Goal: Obtain resource: Download file/media

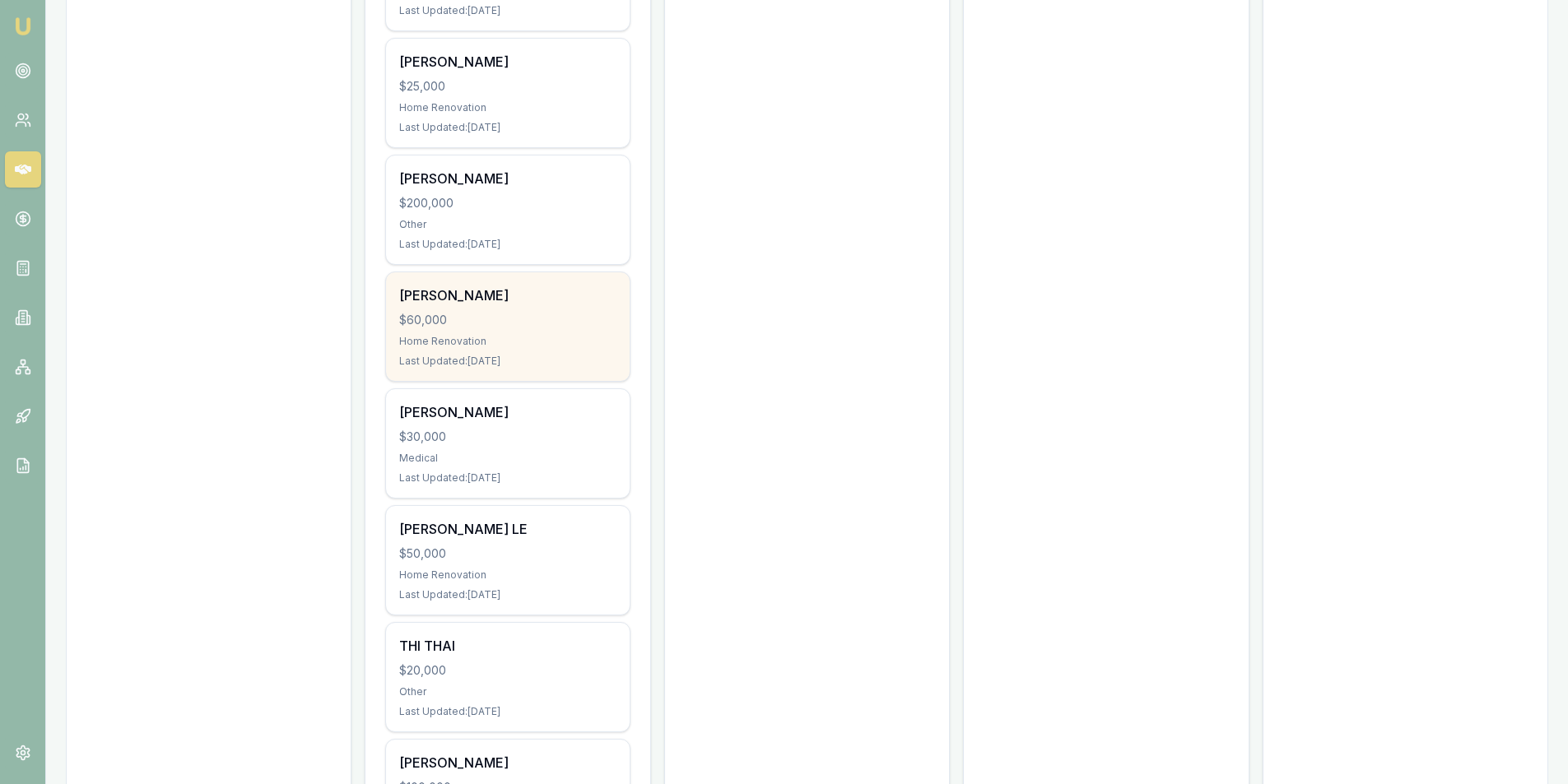
scroll to position [687, 0]
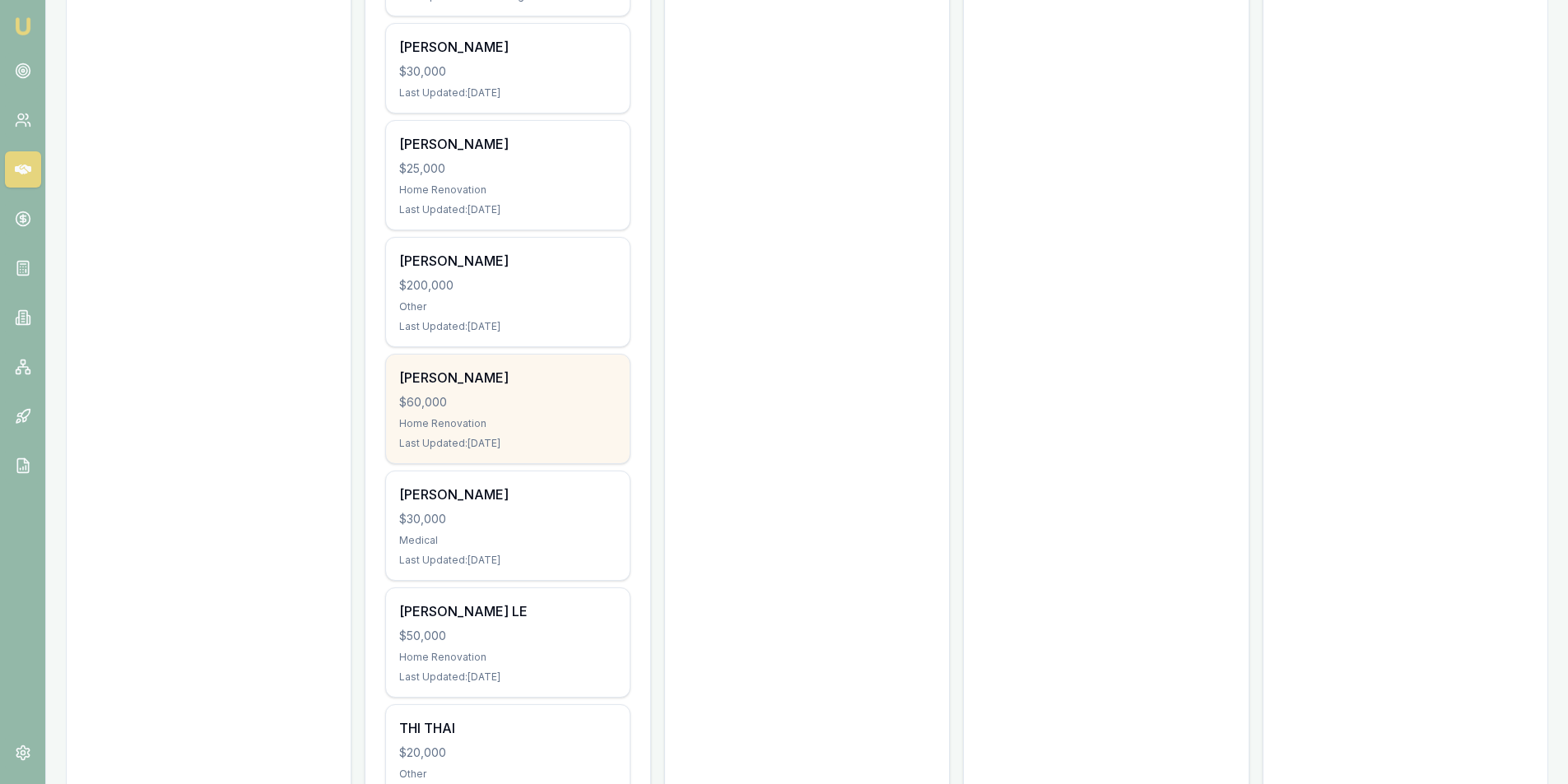
click at [461, 397] on div "$60,000" at bounding box center [508, 402] width 217 height 16
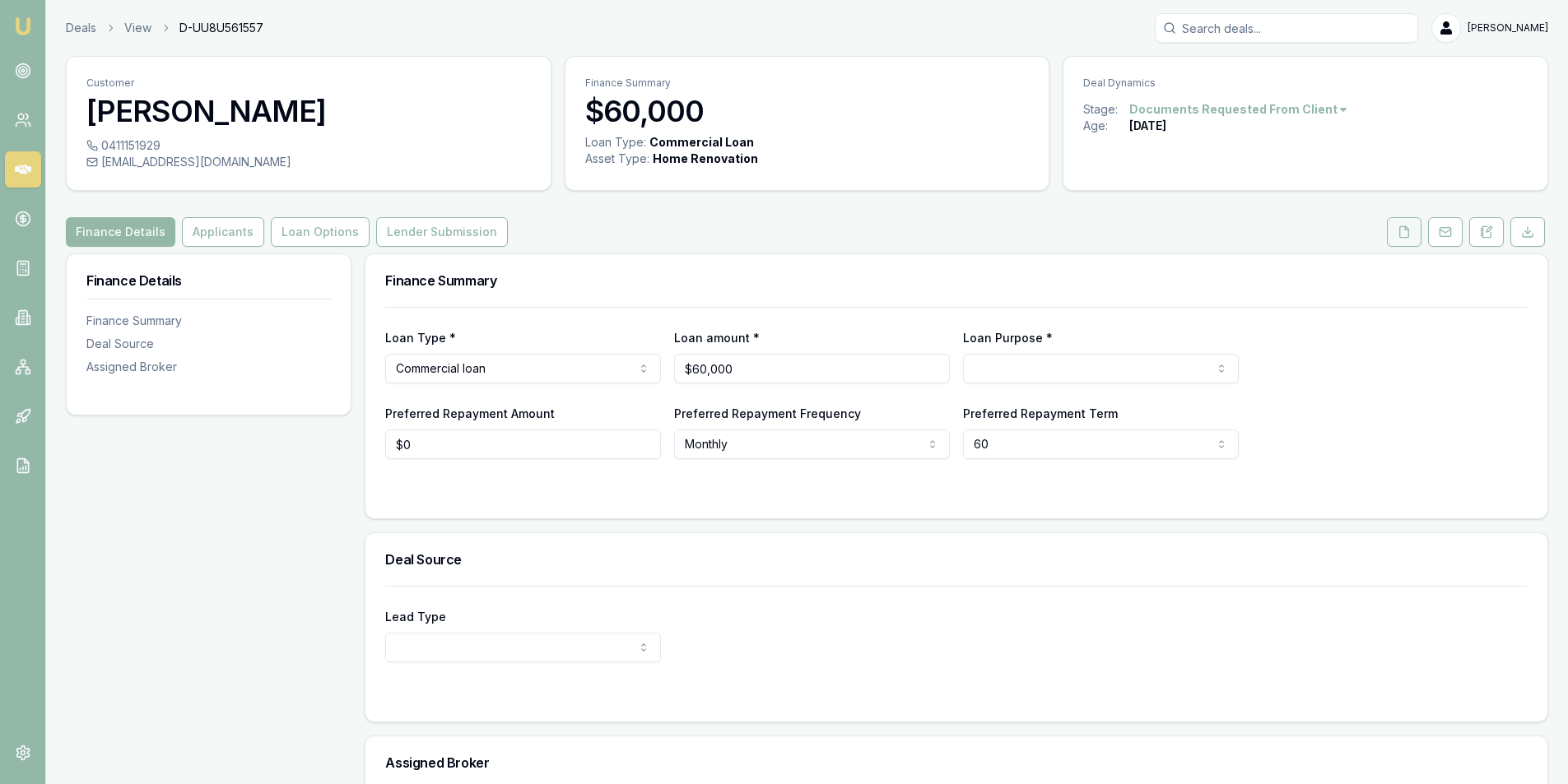
click at [1400, 233] on icon at bounding box center [1404, 231] width 9 height 11
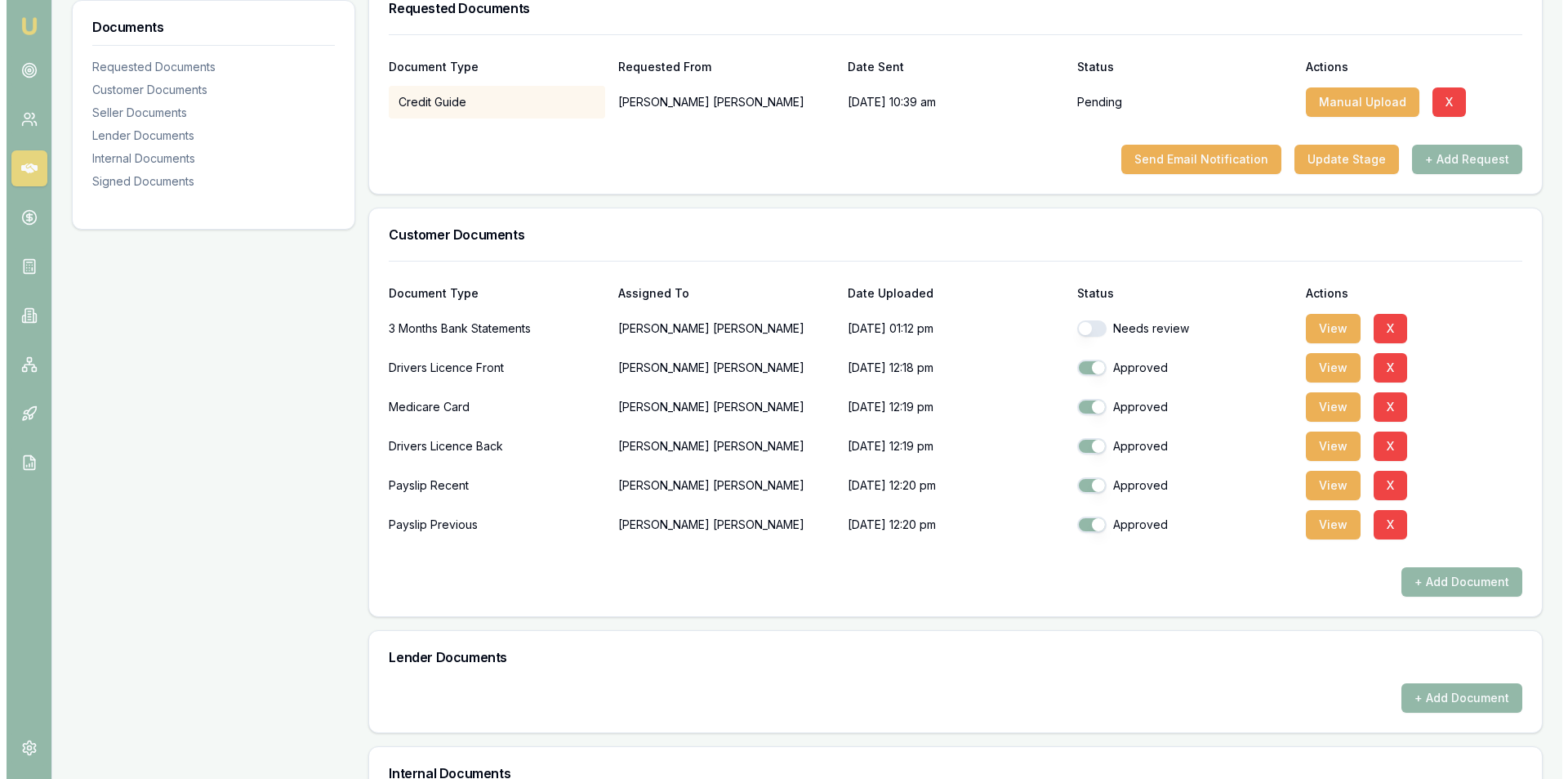
scroll to position [408, 0]
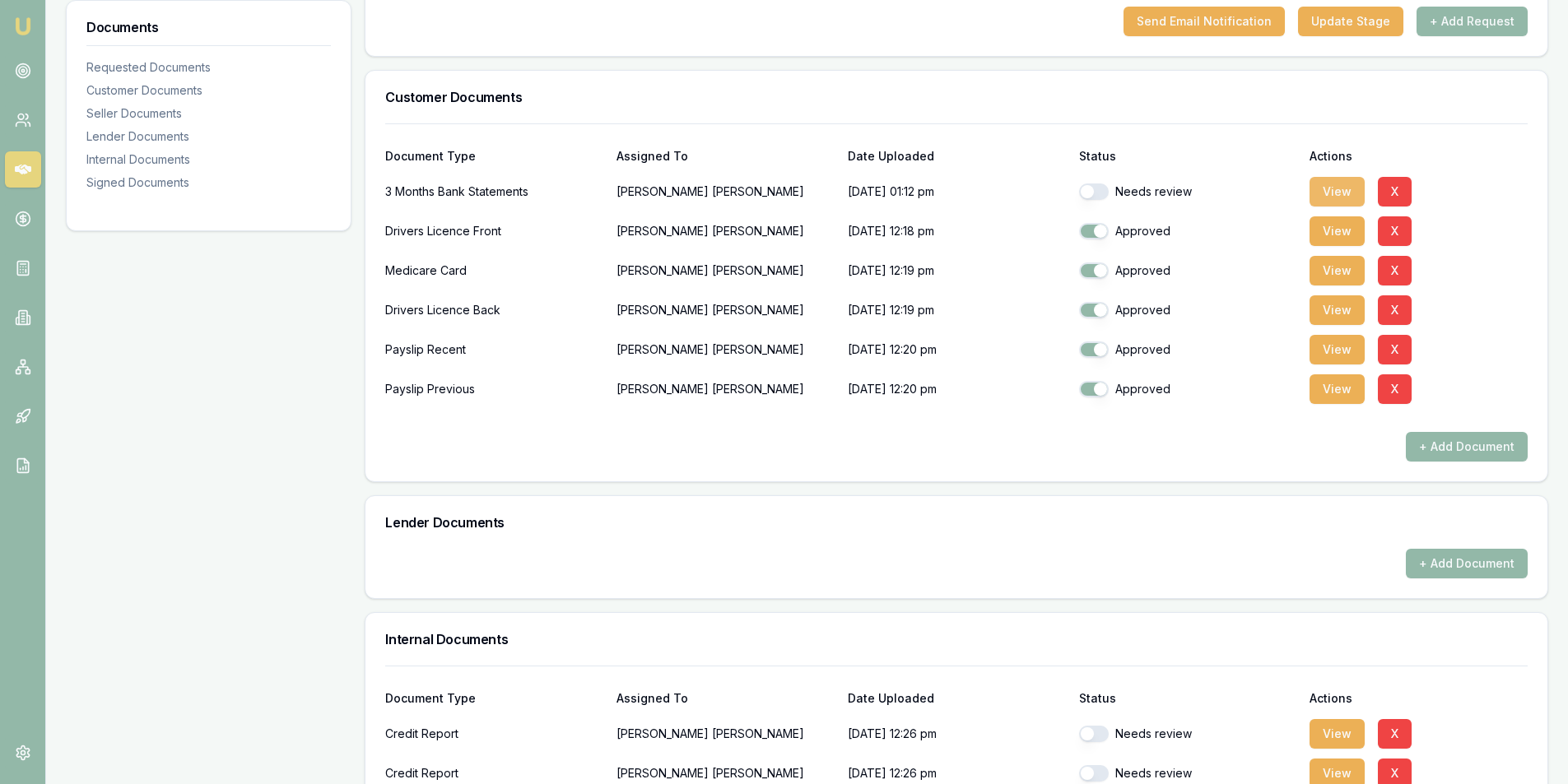
click at [1329, 187] on button "View" at bounding box center [1336, 191] width 55 height 30
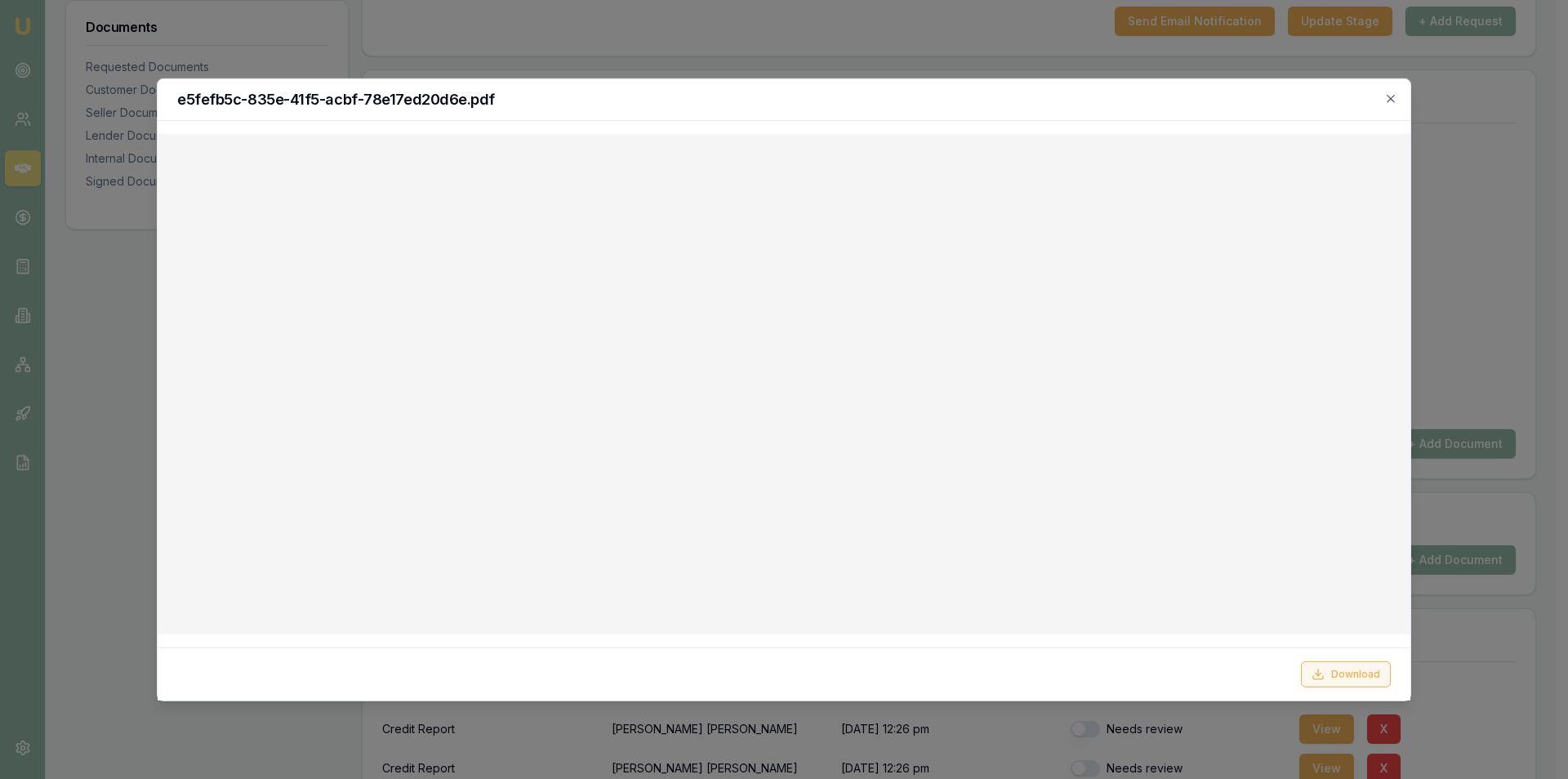
click at [1337, 683] on button "Download" at bounding box center [1345, 674] width 90 height 26
